Goal: Information Seeking & Learning: Learn about a topic

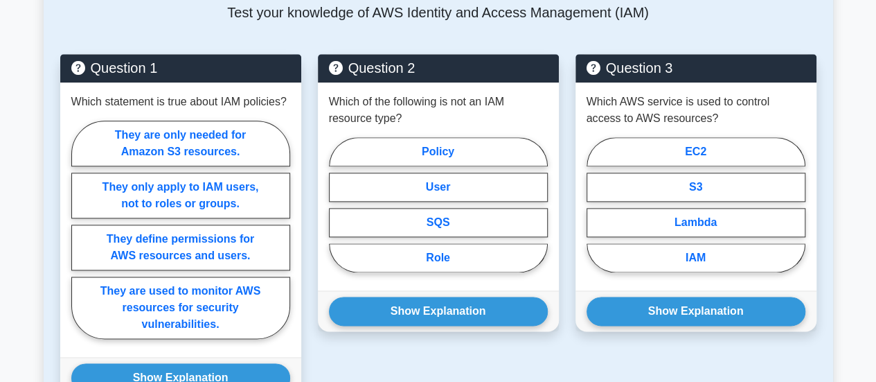
scroll to position [804, 0]
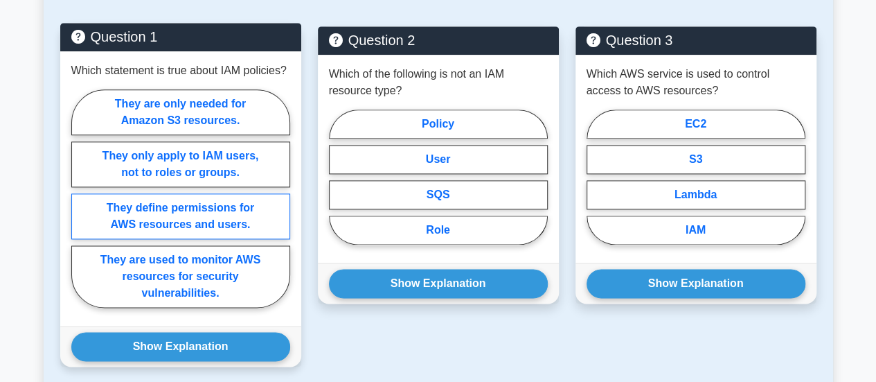
click at [202, 218] on label "They define permissions for AWS resources and users." at bounding box center [180, 216] width 219 height 46
click at [80, 207] on input "They define permissions for AWS resources and users." at bounding box center [75, 202] width 9 height 9
radio input "true"
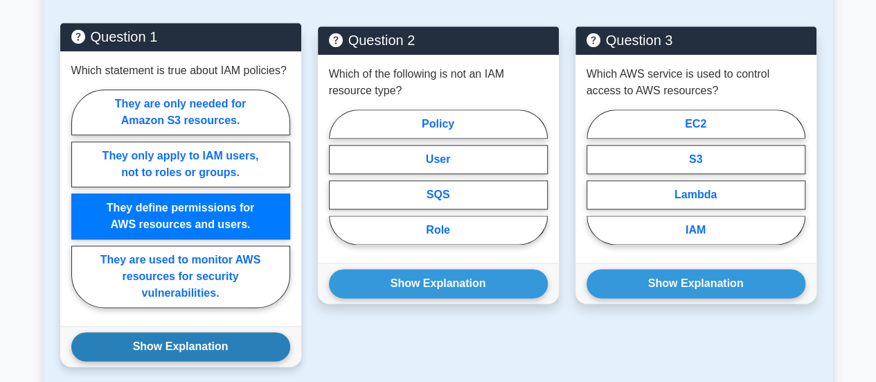
click at [231, 351] on button "Show Explanation" at bounding box center [180, 346] width 219 height 29
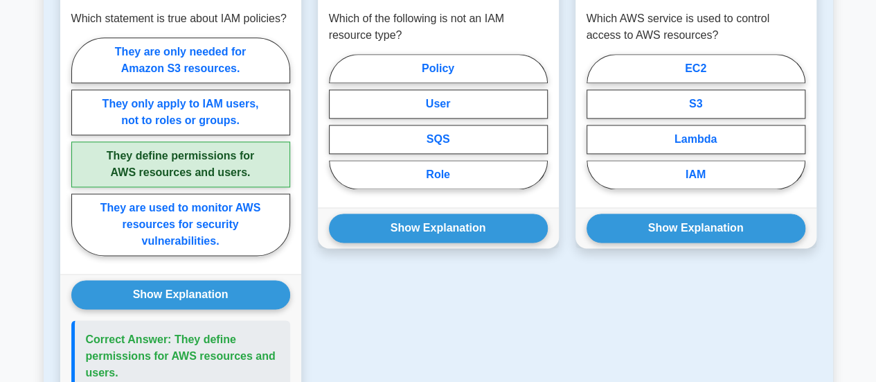
scroll to position [831, 0]
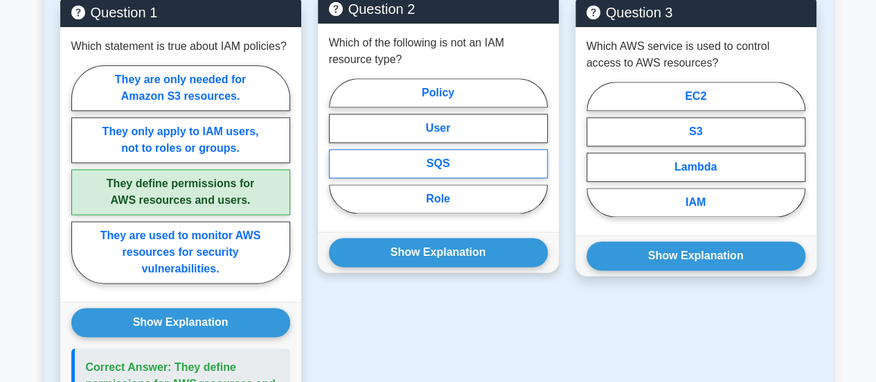
click at [453, 168] on label "SQS" at bounding box center [438, 163] width 219 height 29
click at [338, 154] on input "SQS" at bounding box center [333, 149] width 9 height 9
radio input "true"
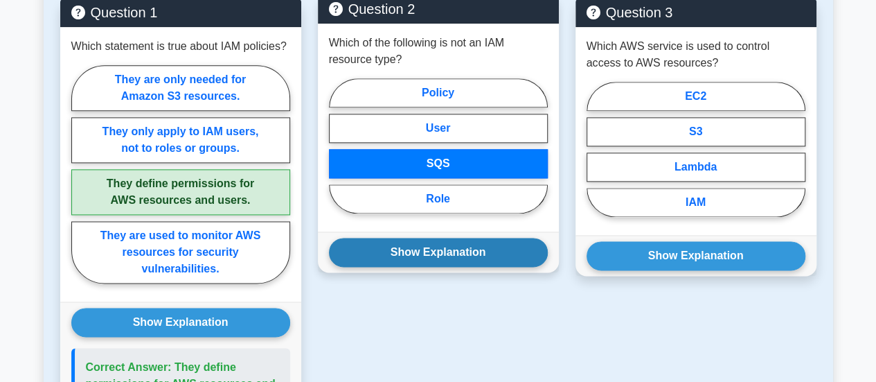
click at [472, 240] on button "Show Explanation" at bounding box center [438, 252] width 219 height 29
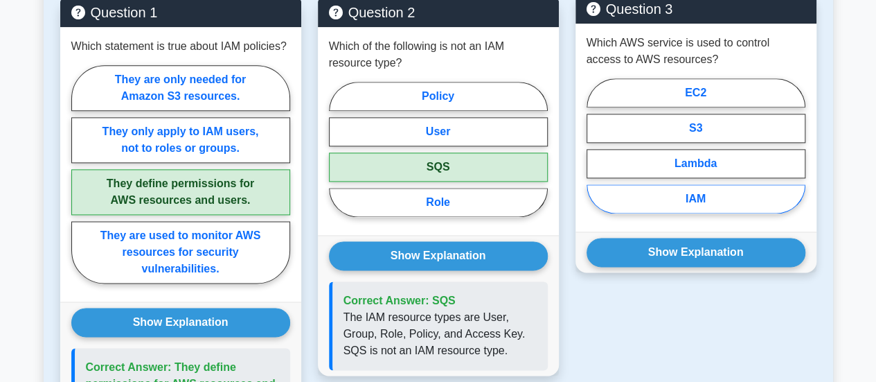
click at [704, 195] on label "IAM" at bounding box center [696, 198] width 219 height 29
click at [596, 154] on input "IAM" at bounding box center [591, 149] width 9 height 9
radio input "true"
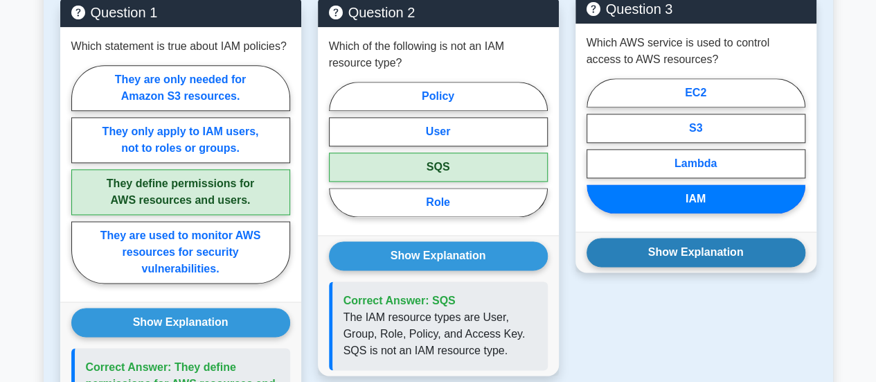
click at [698, 247] on button "Show Explanation" at bounding box center [696, 252] width 219 height 29
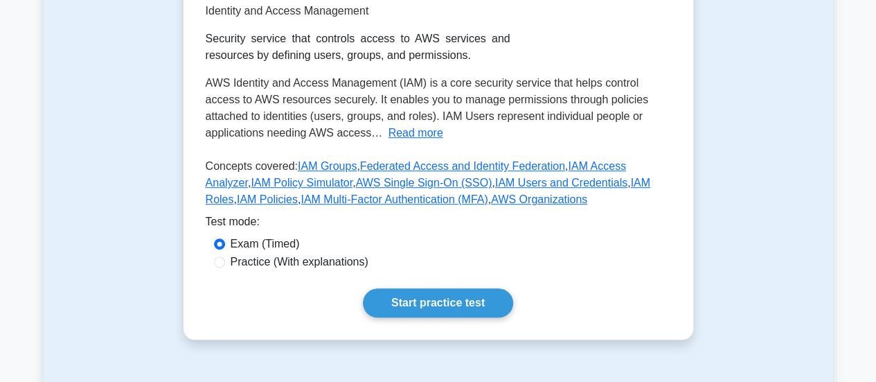
scroll to position [305, 0]
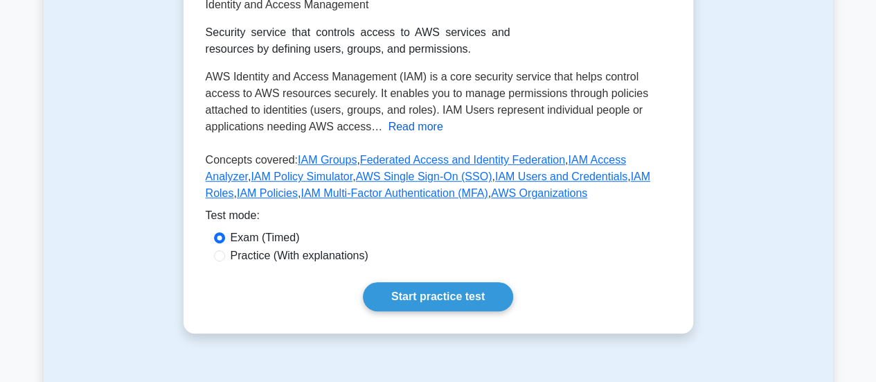
click at [389, 124] on button "Read more" at bounding box center [416, 126] width 55 height 17
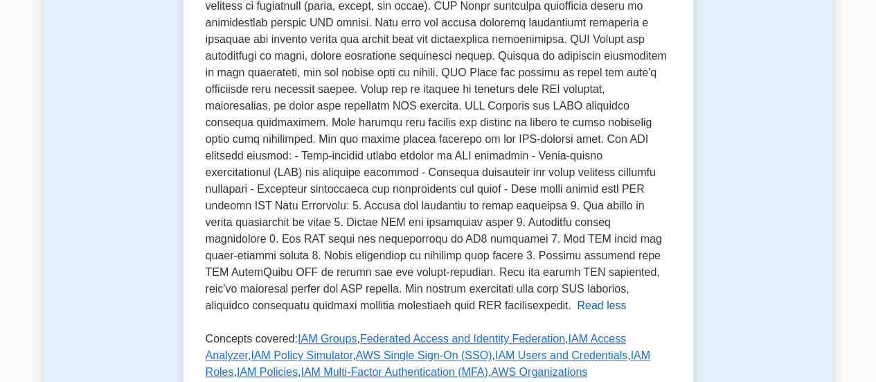
scroll to position [416, 0]
